Goal: Information Seeking & Learning: Learn about a topic

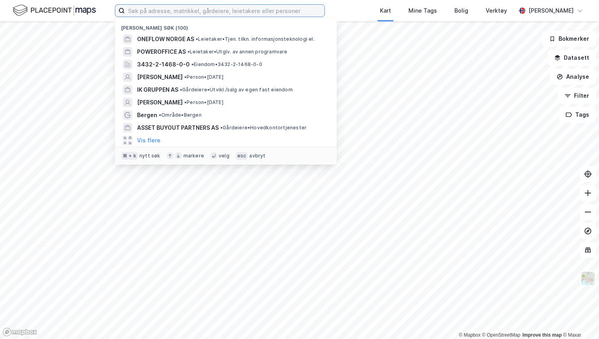
click at [268, 13] on input at bounding box center [225, 11] width 200 height 12
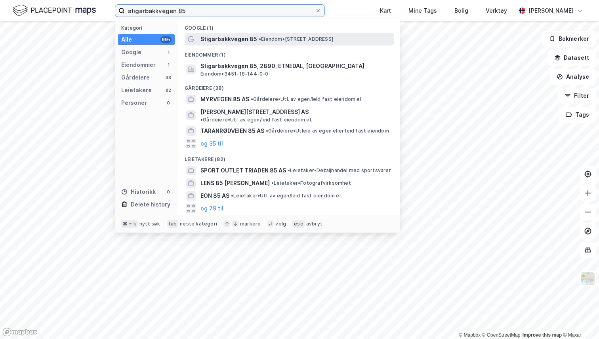
type input "stigarbakkvegen 85"
click at [219, 38] on span "Stigarbakkvegen 85" at bounding box center [228, 39] width 57 height 10
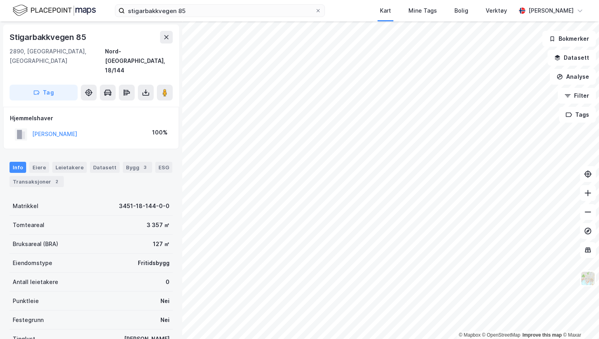
drag, startPoint x: 130, startPoint y: 74, endPoint x: 131, endPoint y: 91, distance: 17.0
click at [131, 93] on div "Stigarbakkvegen 85 2890, [GEOGRAPHIC_DATA], Innlandet [GEOGRAPHIC_DATA], 18/144…" at bounding box center [91, 180] width 182 height 318
click at [53, 51] on div "2890, [GEOGRAPHIC_DATA], [GEOGRAPHIC_DATA]" at bounding box center [57, 61] width 95 height 29
click at [135, 50] on div "Nord-[GEOGRAPHIC_DATA], 18/144" at bounding box center [139, 61] width 68 height 29
click at [496, 15] on div "Verktøy" at bounding box center [495, 11] width 21 height 10
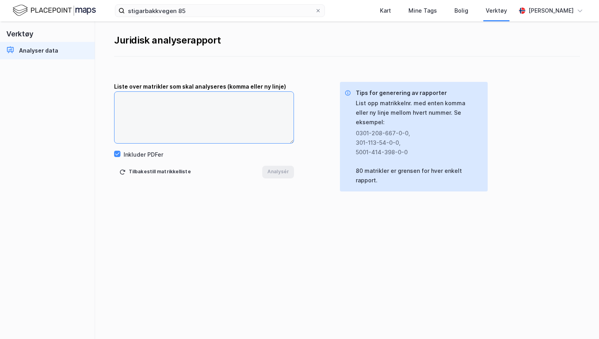
click at [152, 112] on textarea at bounding box center [203, 117] width 179 height 51
paste textarea "3451-18-144-0-0"
type textarea "3451-18-144-0-0"
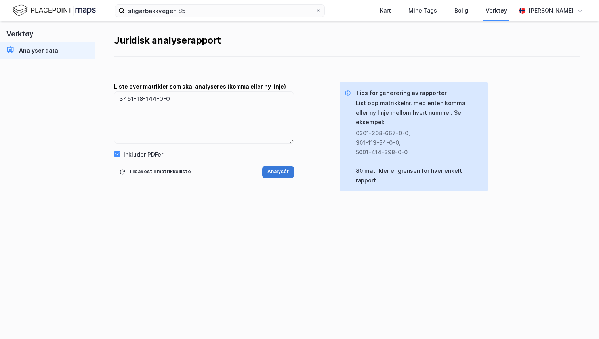
click at [272, 170] on button "Analysér" at bounding box center [278, 172] width 32 height 13
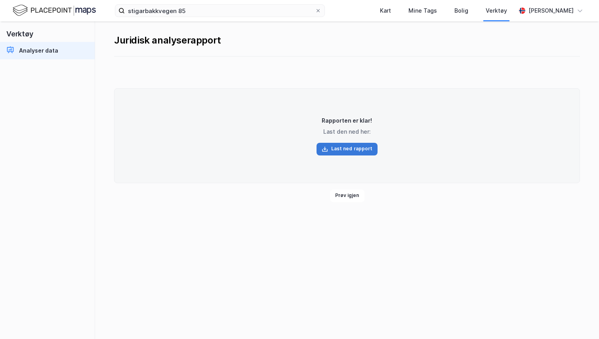
click at [344, 152] on button "Last ned rapport" at bounding box center [346, 149] width 61 height 13
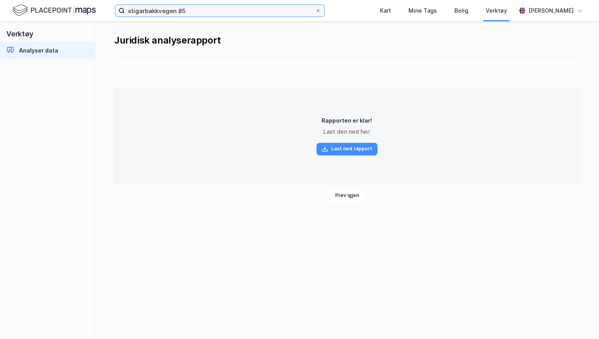
click at [143, 15] on input "stigarbakkvegen 85" at bounding box center [220, 11] width 190 height 12
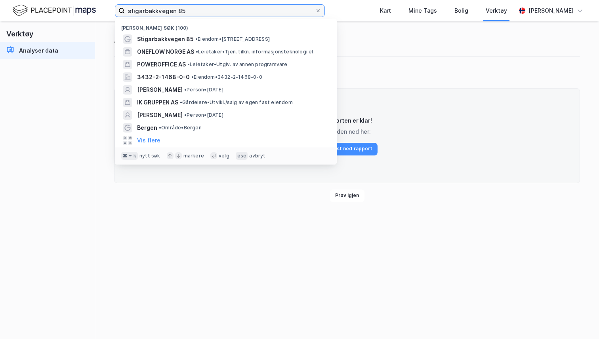
click at [143, 15] on input "stigarbakkvegen 85" at bounding box center [220, 11] width 190 height 12
paste input "[PERSON_NAME]"
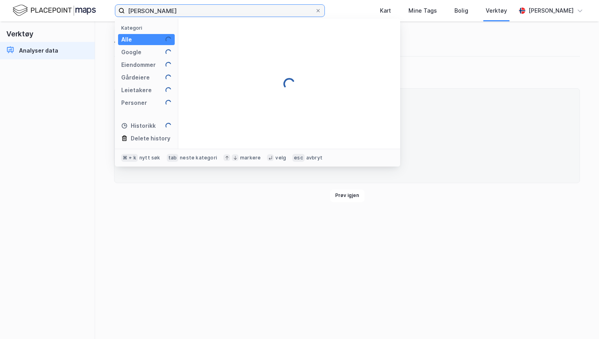
type input "[PERSON_NAME]"
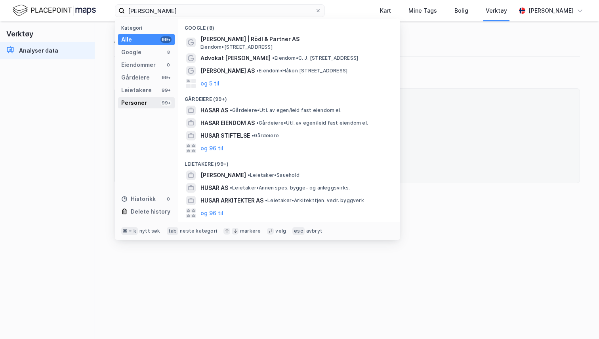
click at [141, 100] on div "Personer" at bounding box center [134, 103] width 26 height 10
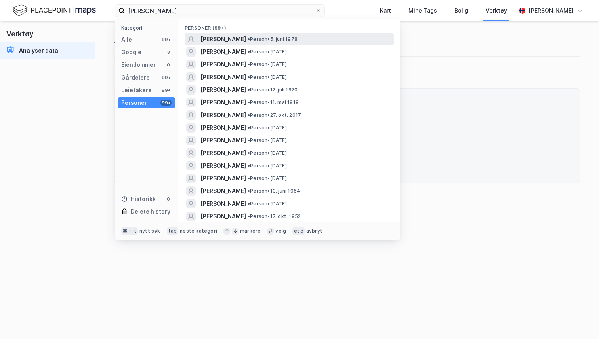
click at [220, 40] on span "[PERSON_NAME]" at bounding box center [223, 39] width 46 height 10
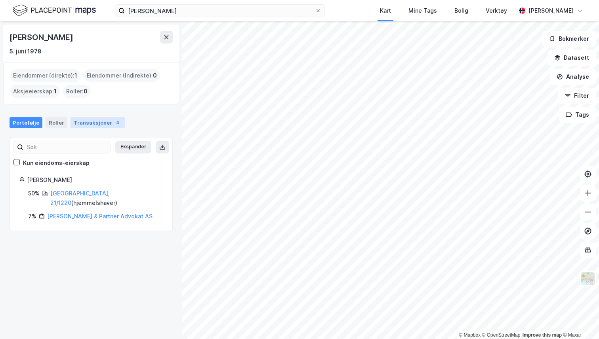
click at [92, 128] on div "Transaksjoner 4" at bounding box center [97, 122] width 54 height 11
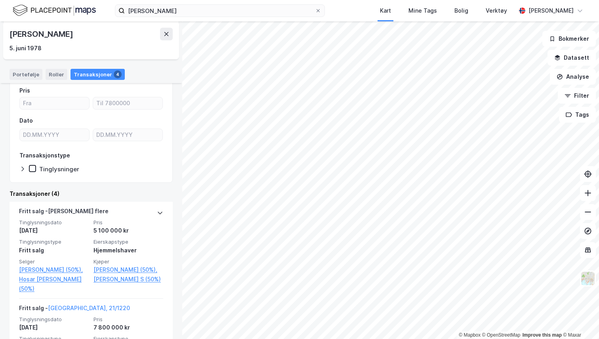
scroll to position [68, 0]
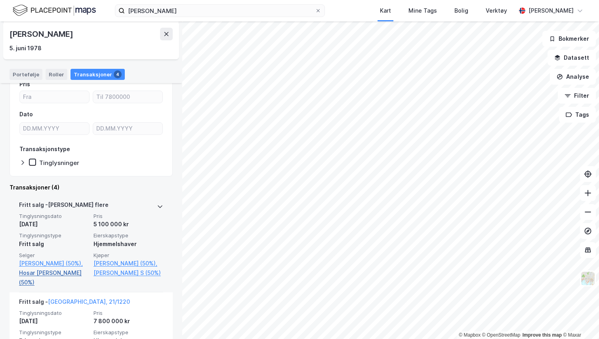
click at [67, 276] on link "Hosar [PERSON_NAME] (50%)" at bounding box center [54, 277] width 70 height 19
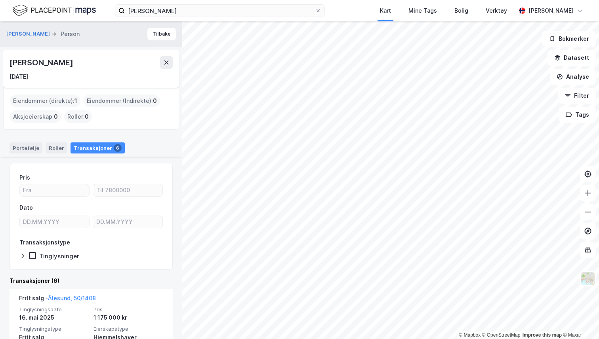
click at [51, 59] on div "[PERSON_NAME]" at bounding box center [42, 62] width 65 height 13
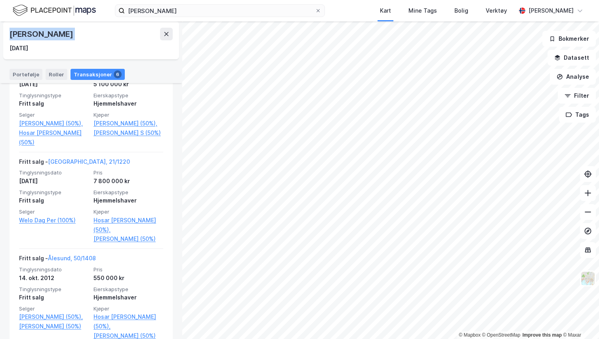
scroll to position [353, 0]
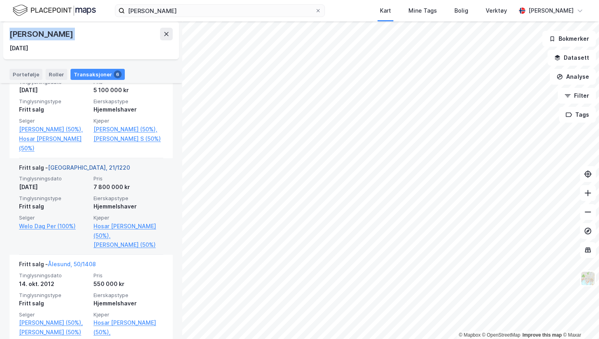
click at [80, 171] on link "[GEOGRAPHIC_DATA], 21/1220" at bounding box center [89, 167] width 82 height 7
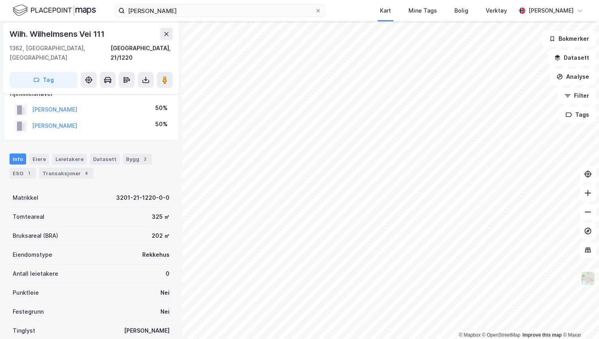
scroll to position [42, 0]
click at [76, 167] on div "Transaksjoner 4" at bounding box center [66, 172] width 54 height 11
